Goal: Information Seeking & Learning: Learn about a topic

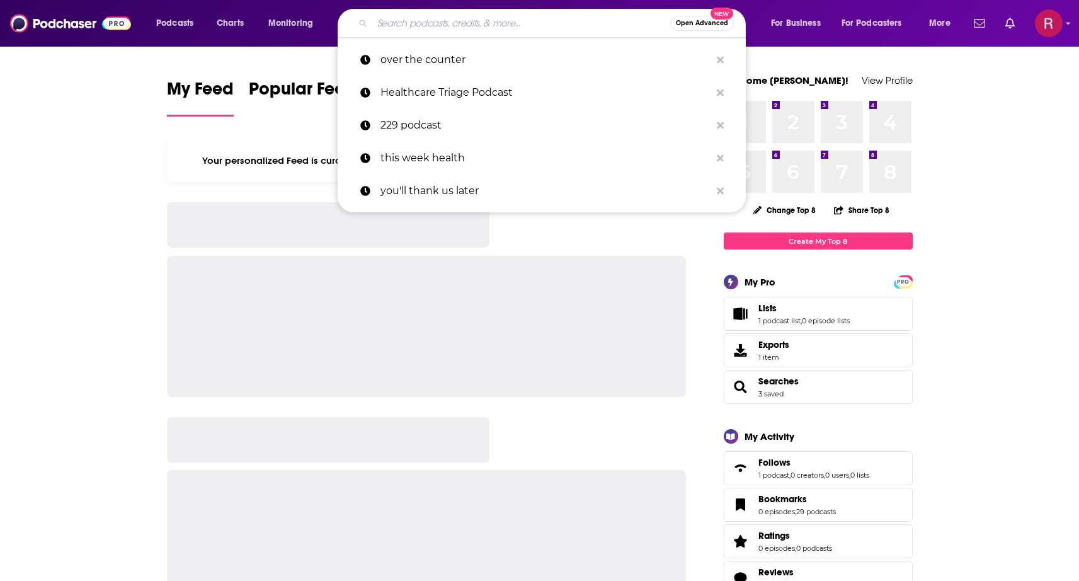
click at [522, 21] on input "Search podcasts, credits, & more..." at bounding box center [521, 23] width 298 height 20
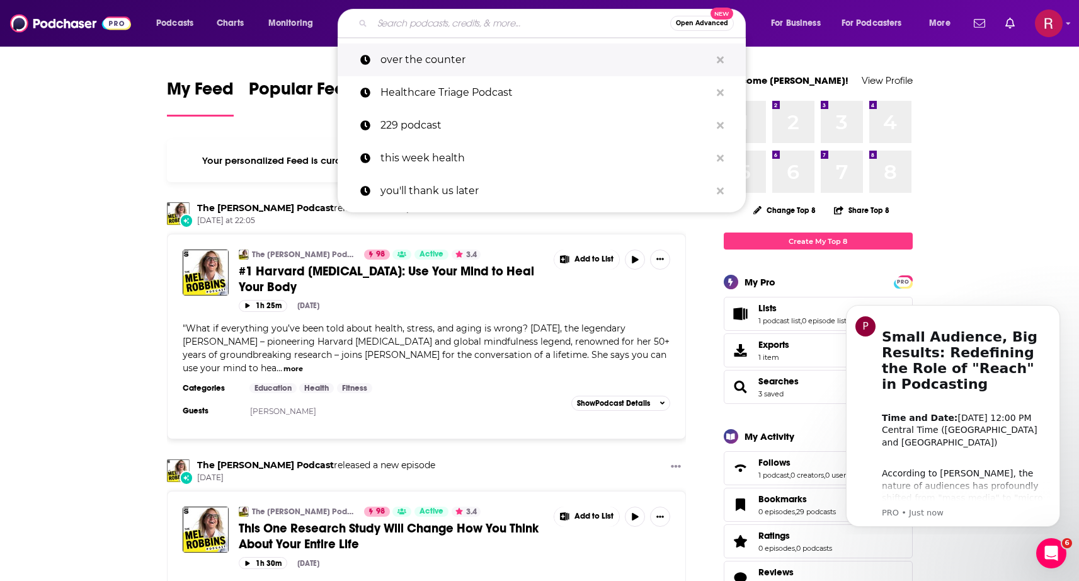
paste input "The Egg Whisperer Show"
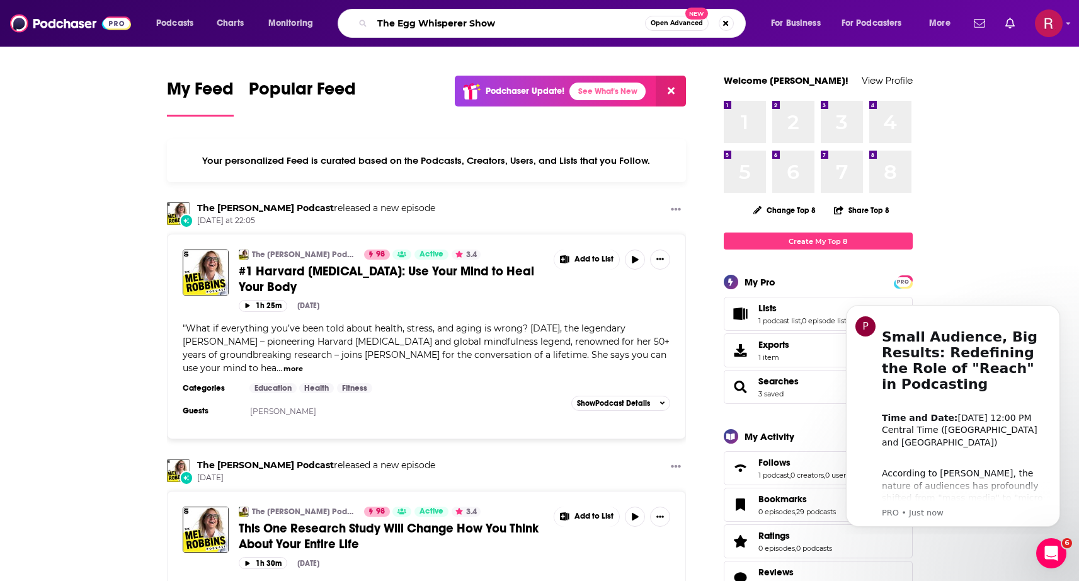
type input "The Egg Whisperer Show"
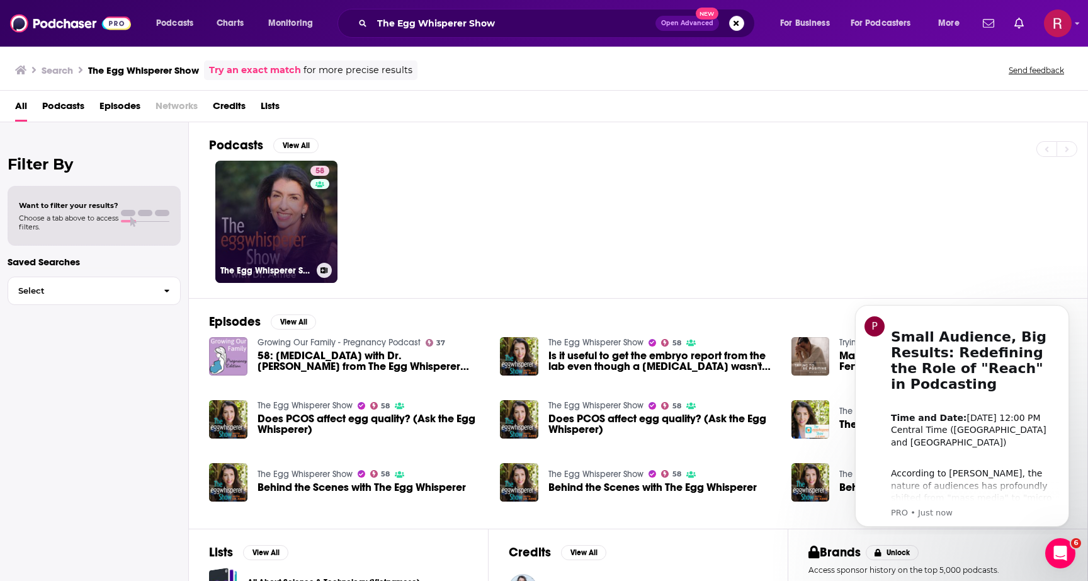
click at [305, 215] on link "58 The Egg Whisperer Show" at bounding box center [276, 222] width 122 height 122
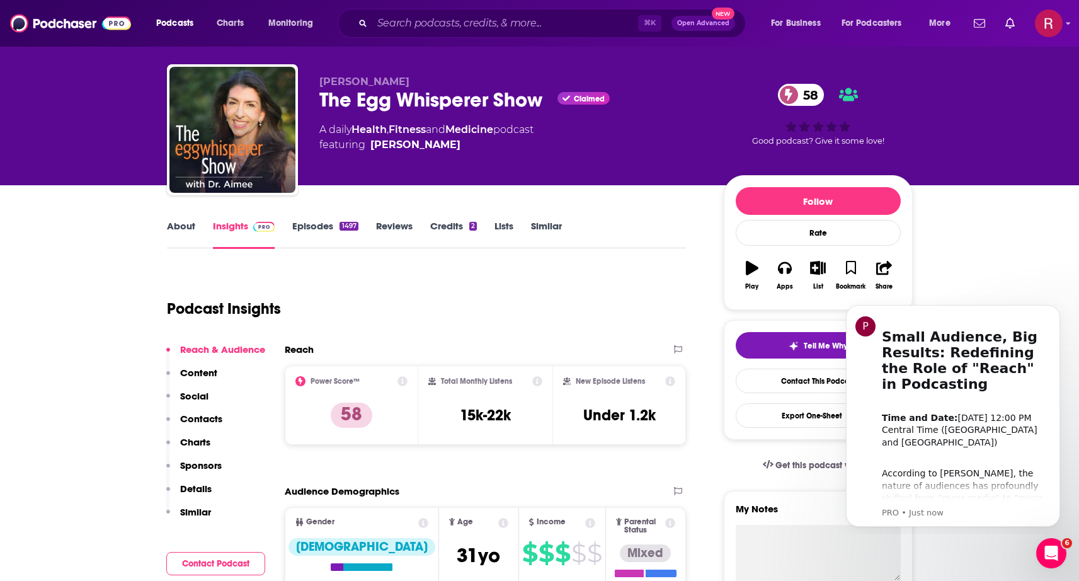
scroll to position [28, 0]
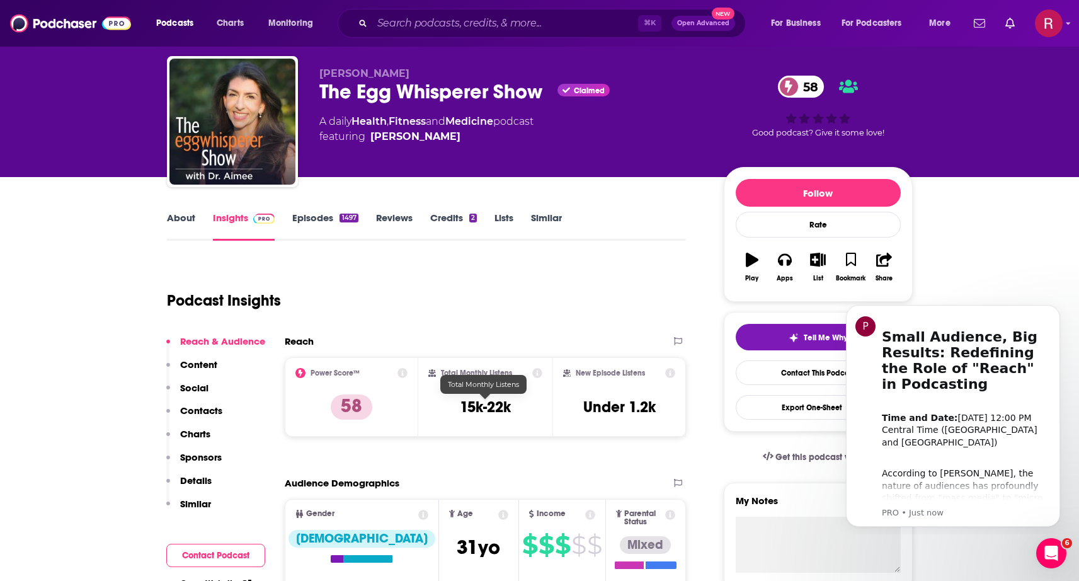
click at [486, 408] on h3 "15k-22k" at bounding box center [485, 406] width 51 height 19
copy div "15k-22k"
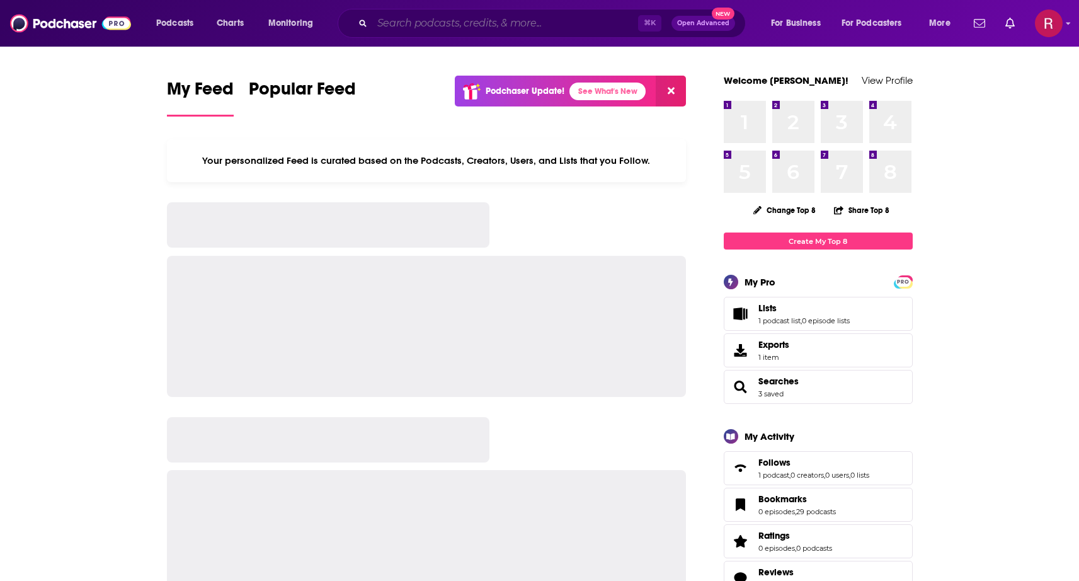
click at [491, 26] on input "Search podcasts, credits, & more..." at bounding box center [505, 23] width 266 height 20
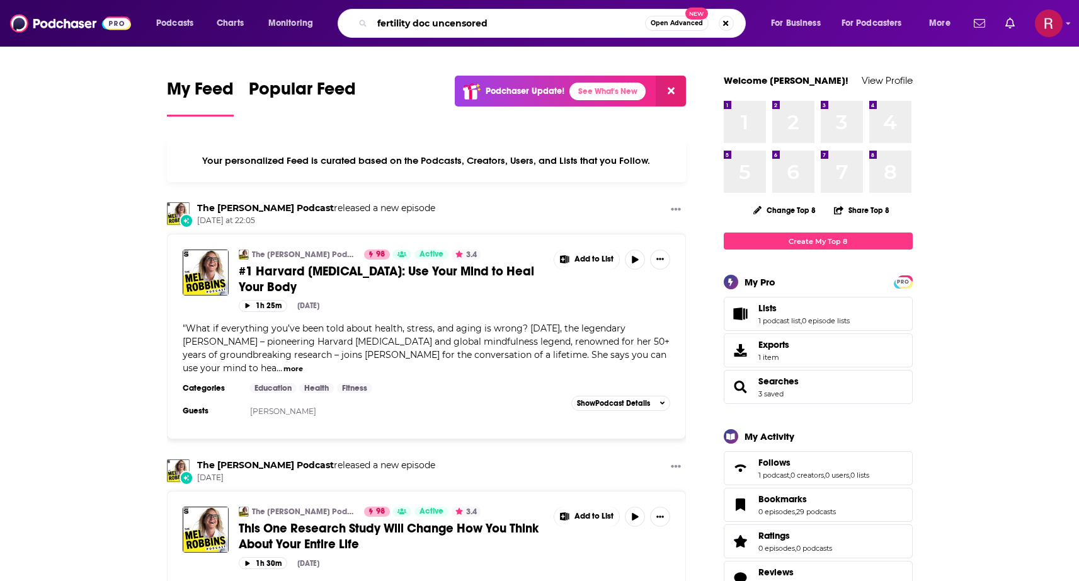
type input "fertility doc uncensored"
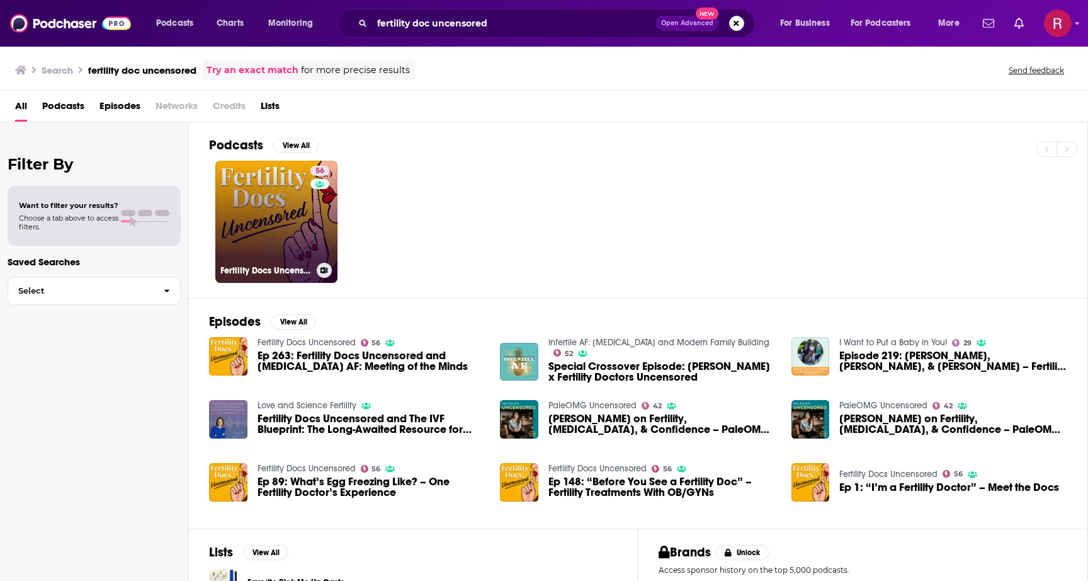
click at [313, 252] on div "56" at bounding box center [322, 214] width 22 height 97
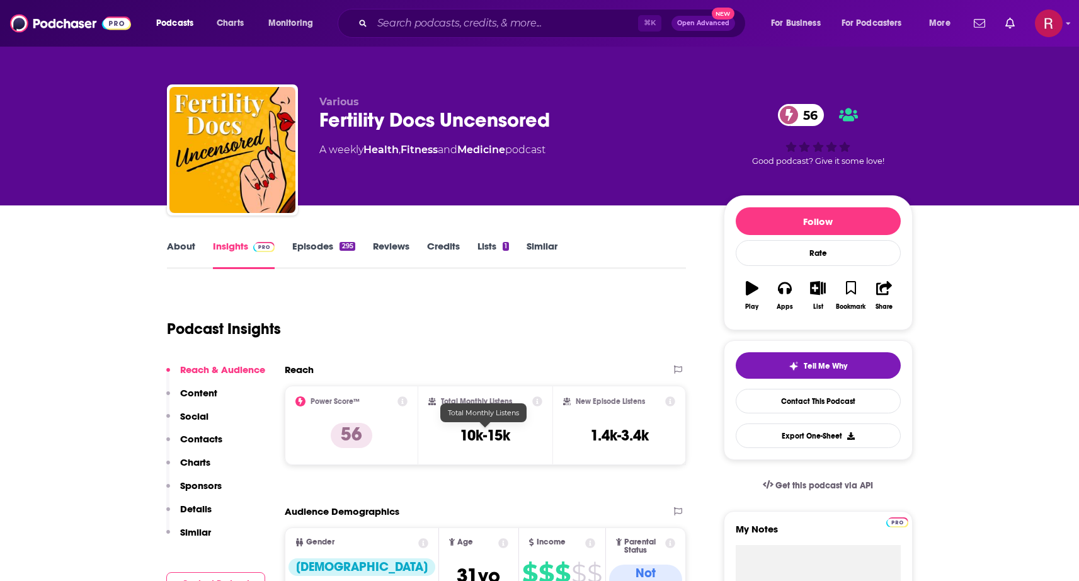
click at [478, 433] on h3 "10k-15k" at bounding box center [485, 435] width 50 height 19
copy div "10k-15k"
